Goal: Ask a question

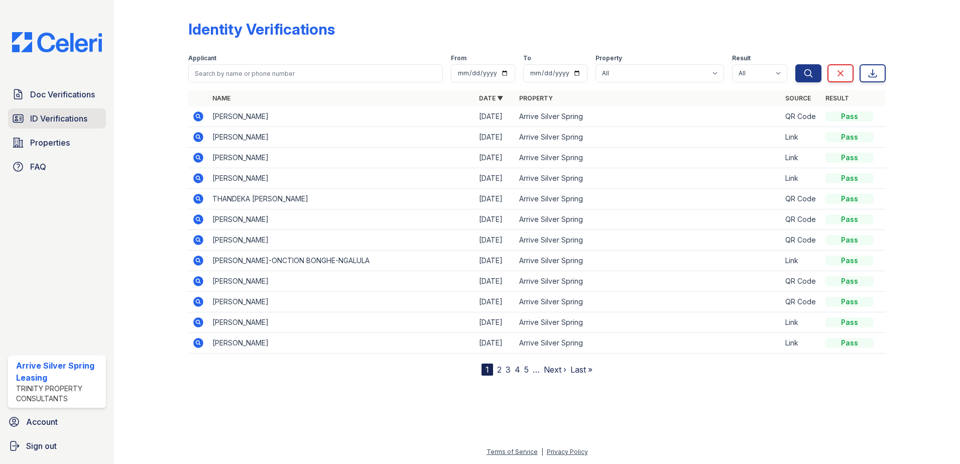
click at [57, 115] on span "ID Verifications" at bounding box center [58, 118] width 57 height 12
click at [56, 115] on span "ID Verifications" at bounding box center [58, 118] width 57 height 12
click at [65, 122] on span "ID Verifications" at bounding box center [58, 118] width 57 height 12
drag, startPoint x: 65, startPoint y: 91, endPoint x: 62, endPoint y: 108, distance: 17.3
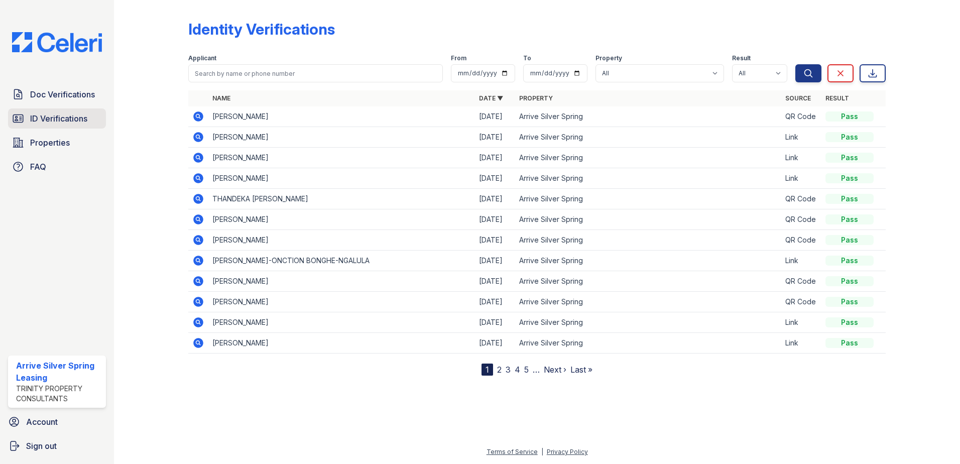
click at [63, 92] on span "Doc Verifications" at bounding box center [62, 94] width 65 height 12
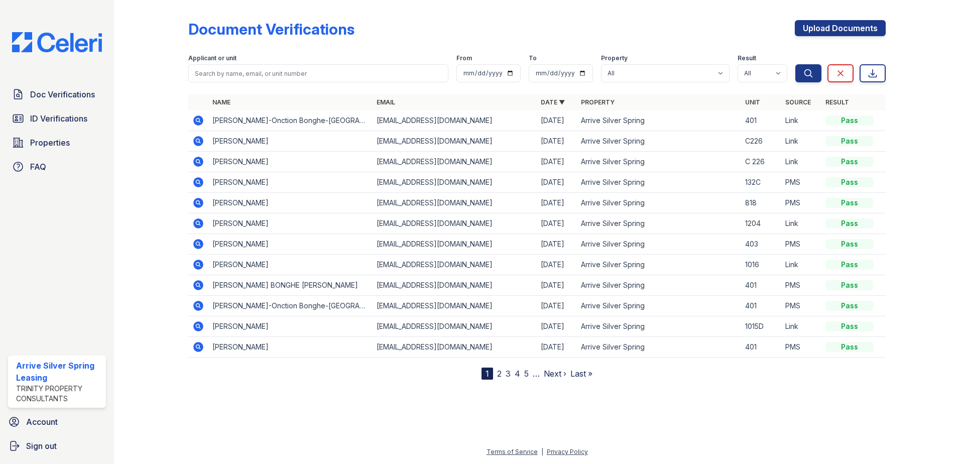
click at [62, 112] on link "ID Verifications" at bounding box center [57, 118] width 98 height 20
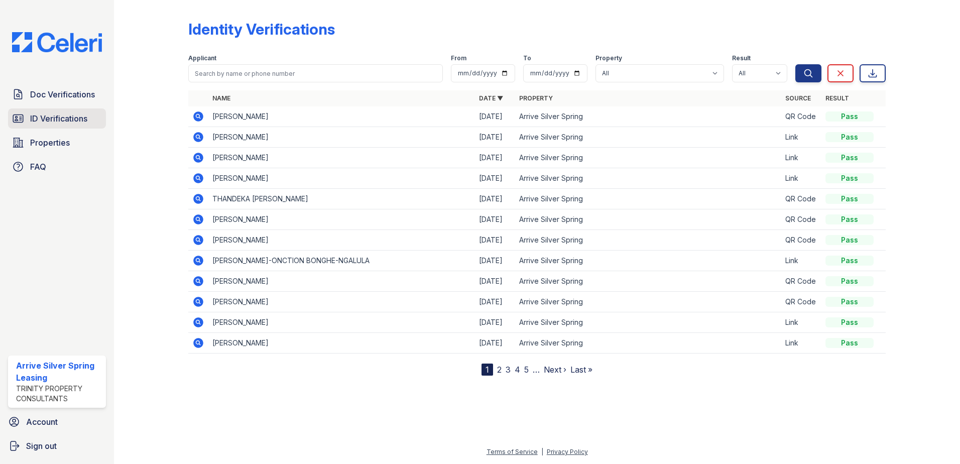
click at [27, 121] on link "ID Verifications" at bounding box center [57, 118] width 98 height 20
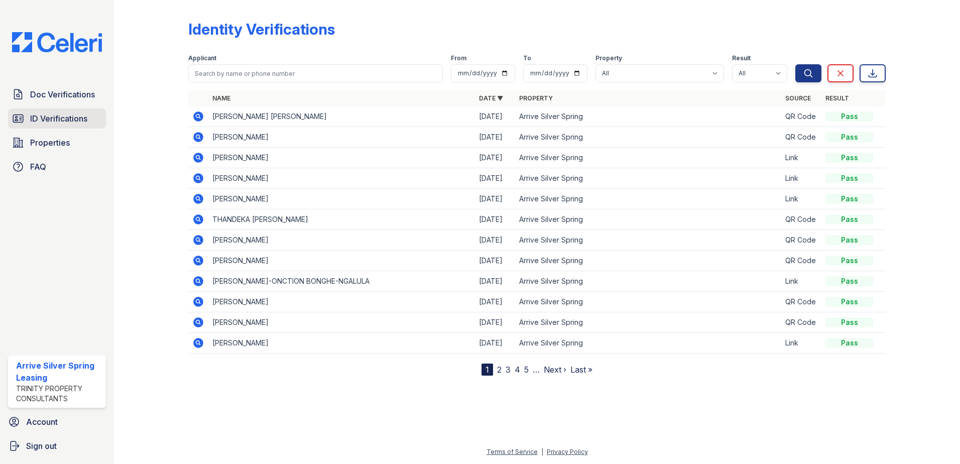
click at [73, 119] on span "ID Verifications" at bounding box center [58, 118] width 57 height 12
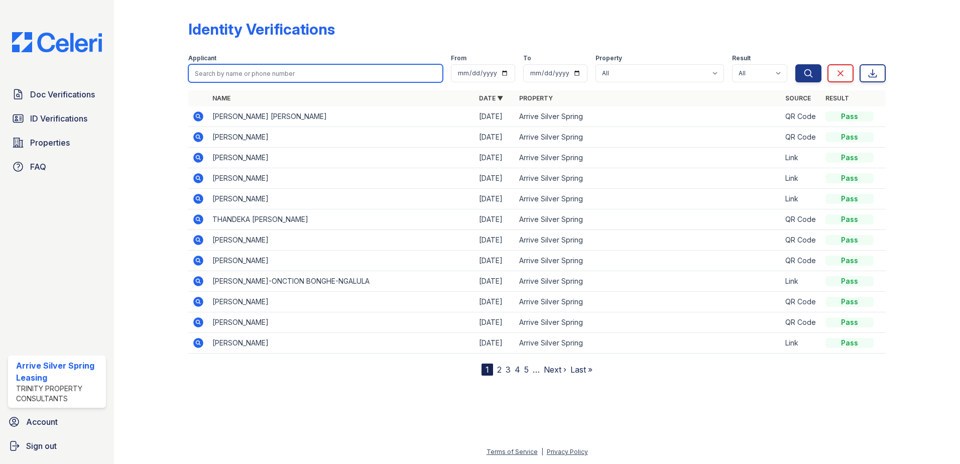
click at [244, 76] on input "search" at bounding box center [315, 73] width 255 height 18
click at [345, 52] on div "Applicant From To Property All Arrive Silver Spring Result All Pass Fail Cautio…" at bounding box center [491, 66] width 607 height 32
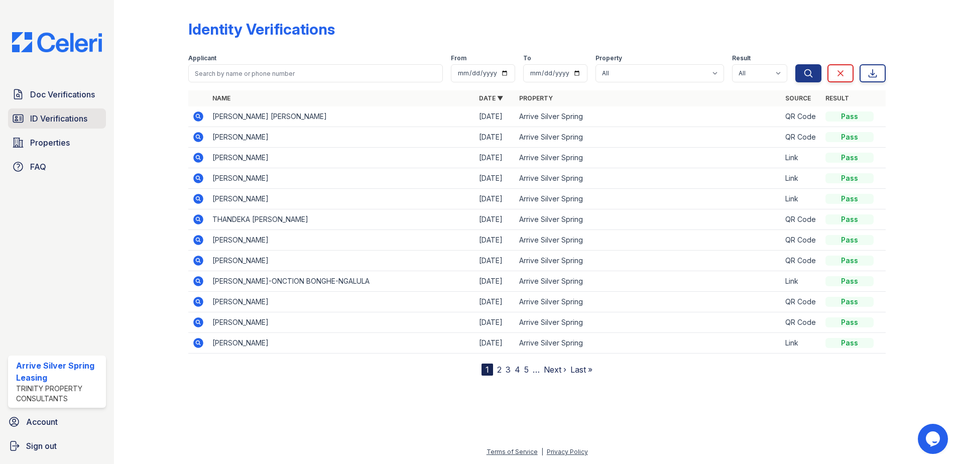
click at [31, 122] on span "ID Verifications" at bounding box center [58, 118] width 57 height 12
click at [39, 132] on div "Doc Verifications ID Verifications Properties FAQ" at bounding box center [57, 130] width 106 height 92
click at [39, 124] on span "ID Verifications" at bounding box center [58, 118] width 57 height 12
click at [47, 122] on span "ID Verifications" at bounding box center [58, 118] width 57 height 12
click at [50, 96] on span "Doc Verifications" at bounding box center [62, 94] width 65 height 12
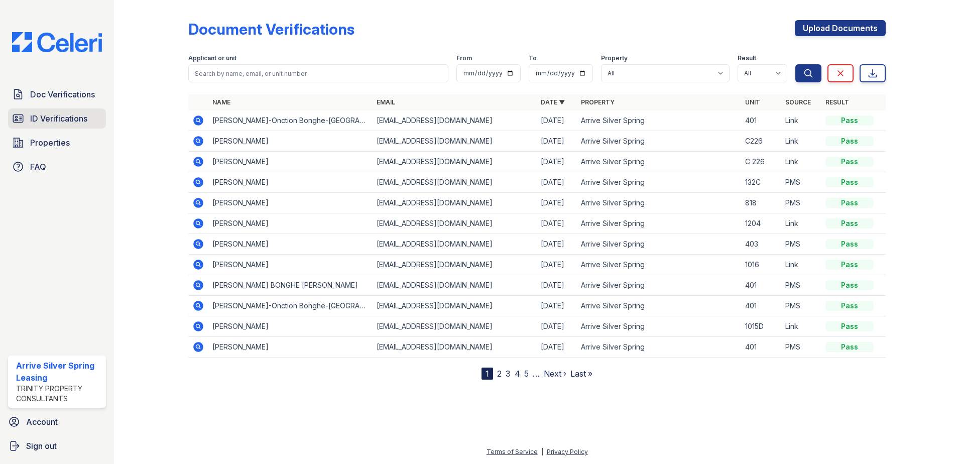
click at [49, 124] on span "ID Verifications" at bounding box center [58, 118] width 57 height 12
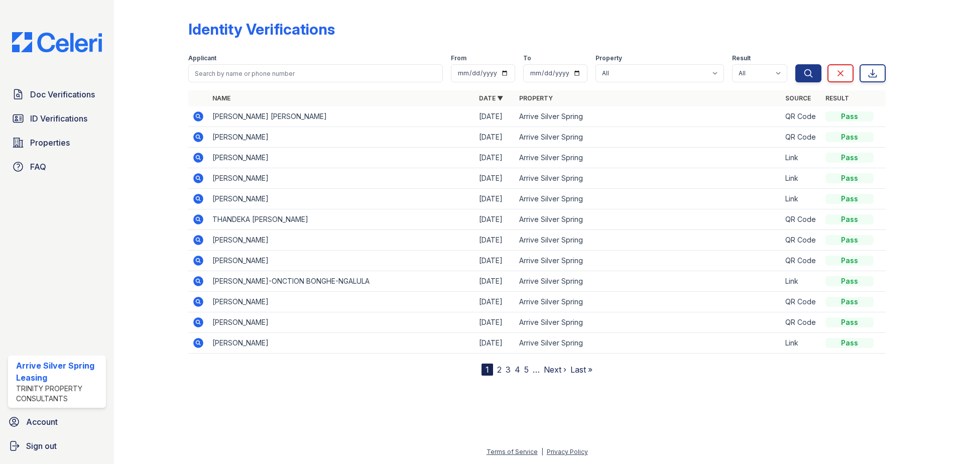
click at [290, 113] on td "[PERSON_NAME] [PERSON_NAME]" at bounding box center [341, 116] width 267 height 21
click at [199, 117] on icon at bounding box center [198, 116] width 12 height 12
click at [937, 445] on icon "Opens Chat This icon Opens the chat window." at bounding box center [929, 445] width 16 height 16
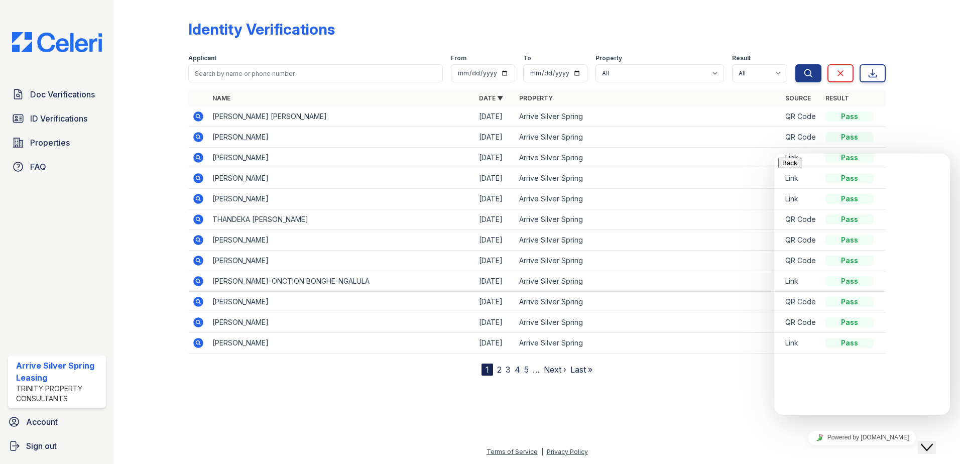
type input "can i manually upload someones id"
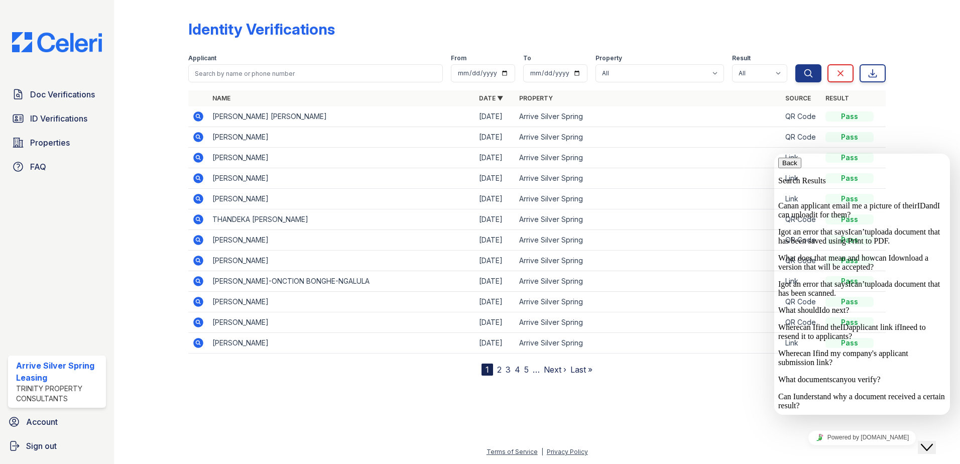
click at [895, 219] on p "Can an applicant email me a picture of their ID and I can upload it for them?" at bounding box center [862, 210] width 168 height 18
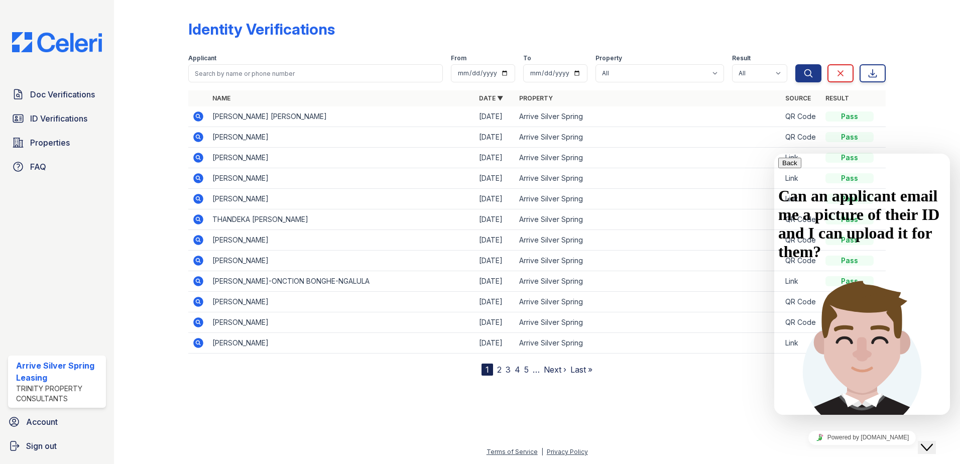
scroll to position [80, 0]
click at [782, 167] on icon "button" at bounding box center [782, 163] width 0 height 8
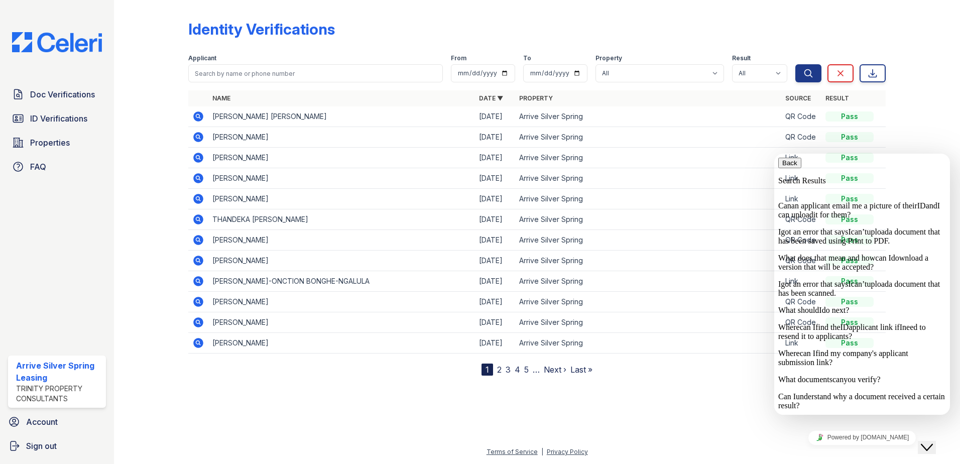
click at [782, 167] on icon "button" at bounding box center [782, 163] width 0 height 8
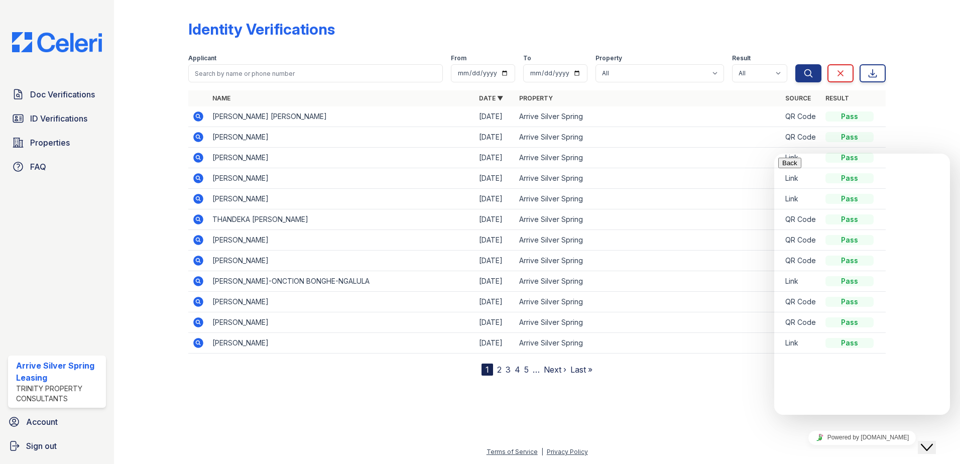
click at [797, 167] on span "button" at bounding box center [797, 163] width 0 height 8
click at [928, 134] on div at bounding box center [915, 190] width 58 height 372
click at [933, 441] on div "Close Chat This icon closes the chat window." at bounding box center [927, 447] width 12 height 12
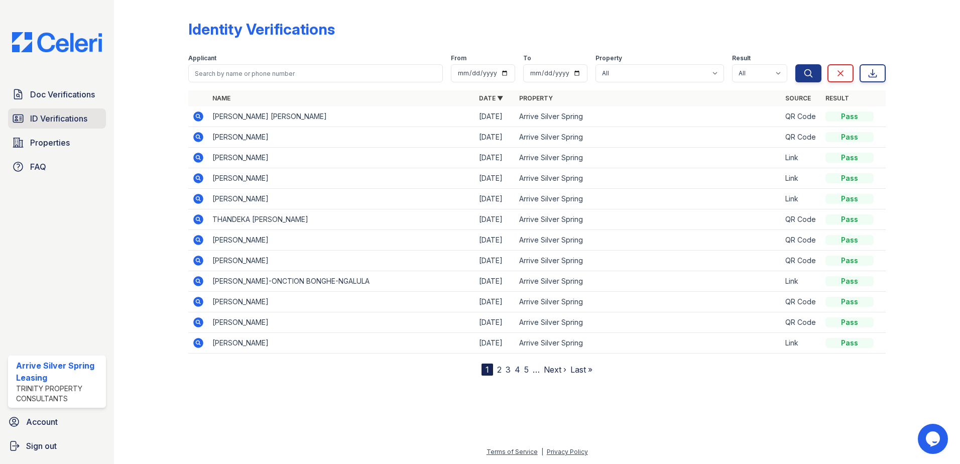
click at [59, 123] on span "ID Verifications" at bounding box center [58, 118] width 57 height 12
